Goal: Browse casually: Explore the website without a specific task or goal

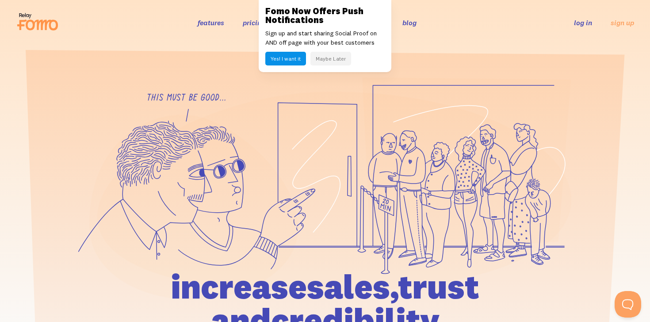
click at [323, 60] on button "Maybe Later" at bounding box center [331, 59] width 41 height 14
